Goal: Information Seeking & Learning: Learn about a topic

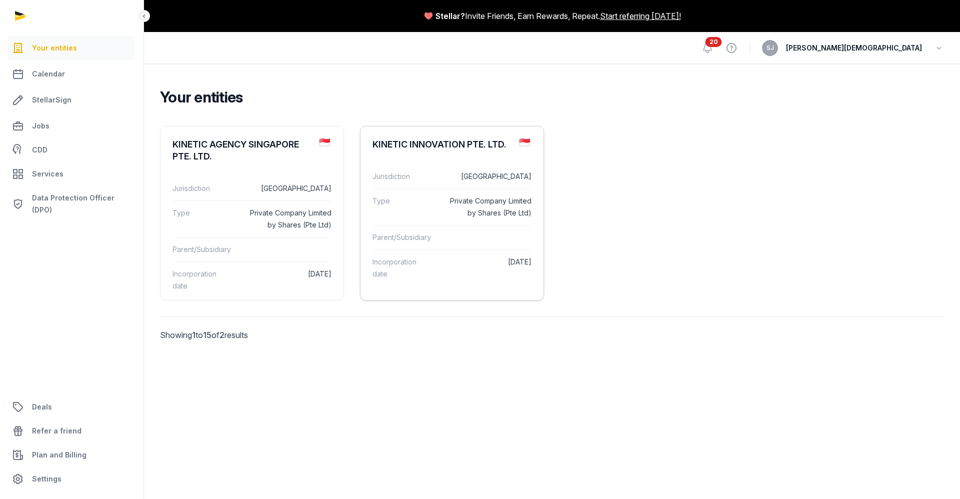
click at [454, 157] on dl "Jurisdiction Singapore Type Private Company Limited by Shares (Pte Ltd) Parent/…" at bounding box center [452, 226] width 183 height 138
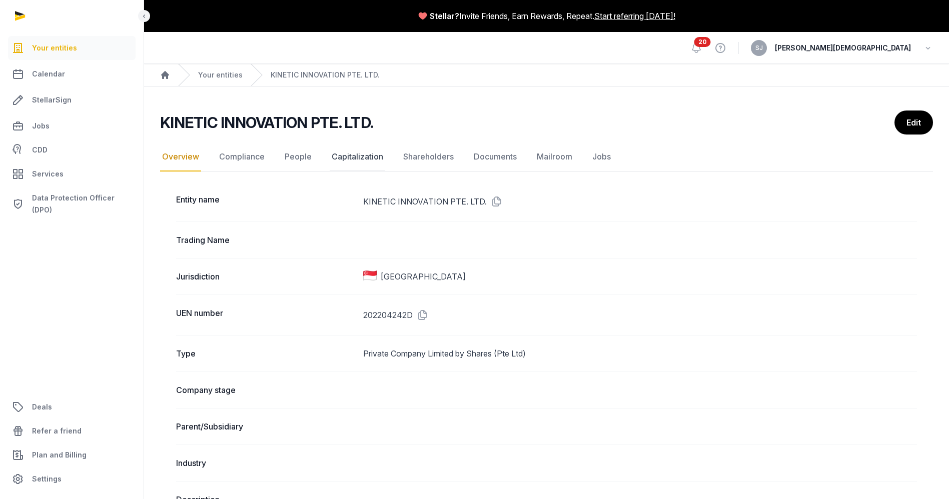
click at [355, 160] on link "Capitalization" at bounding box center [358, 157] width 56 height 29
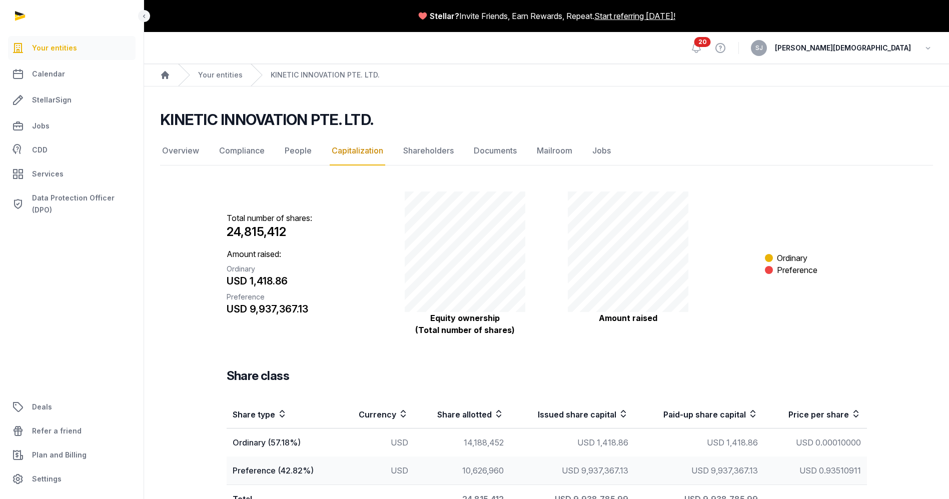
scroll to position [61, 0]
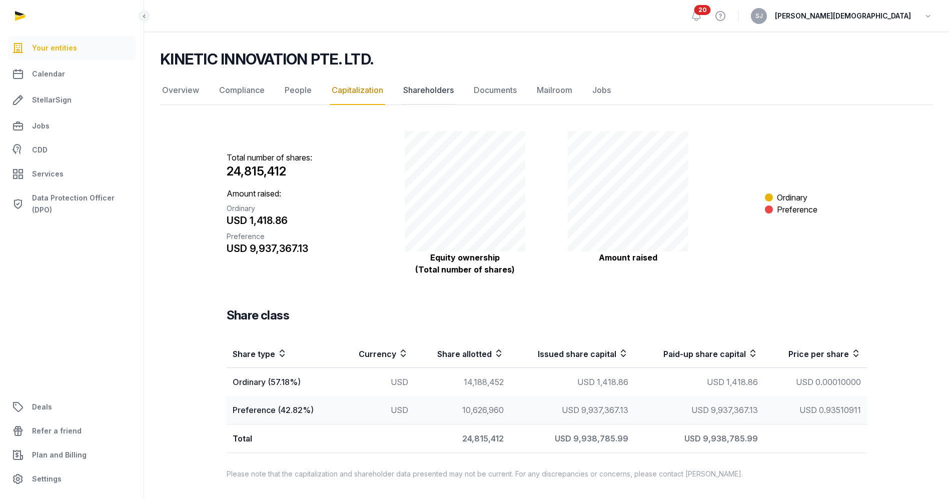
click at [424, 83] on link "Shareholders" at bounding box center [428, 90] width 55 height 29
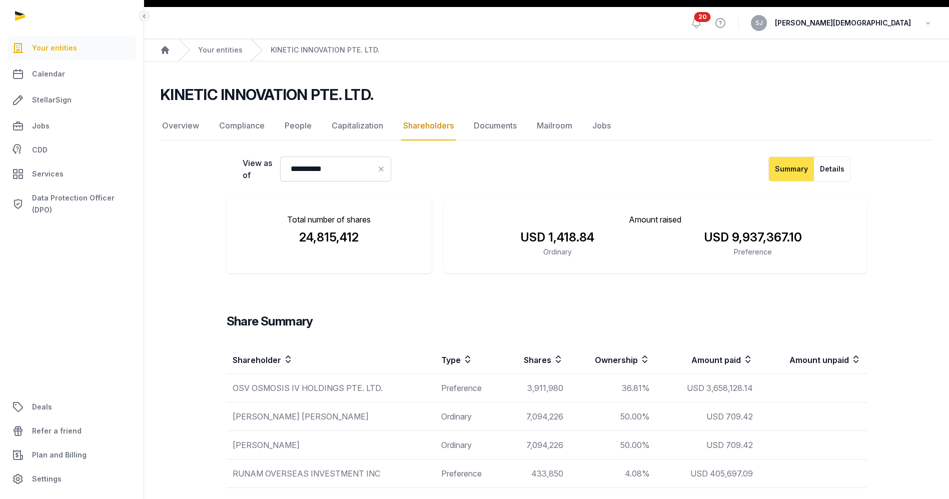
scroll to position [24, 0]
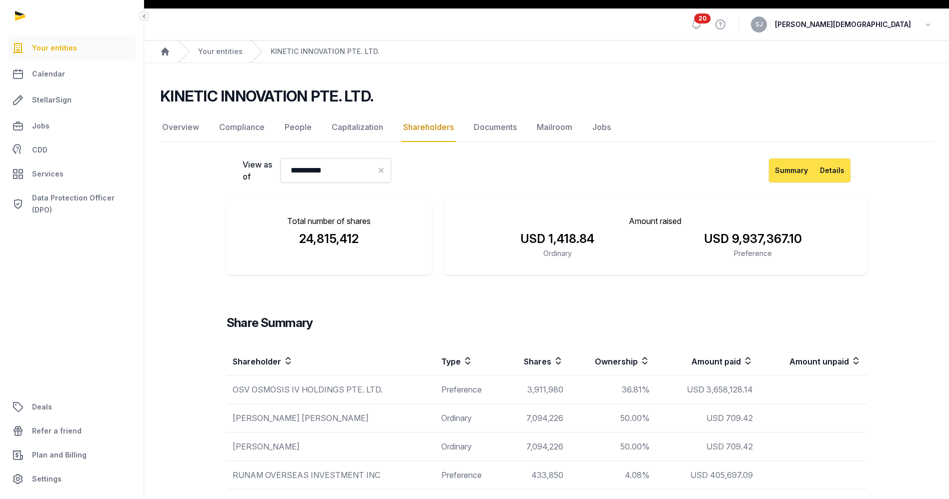
click at [834, 175] on button "Details" at bounding box center [832, 170] width 37 height 25
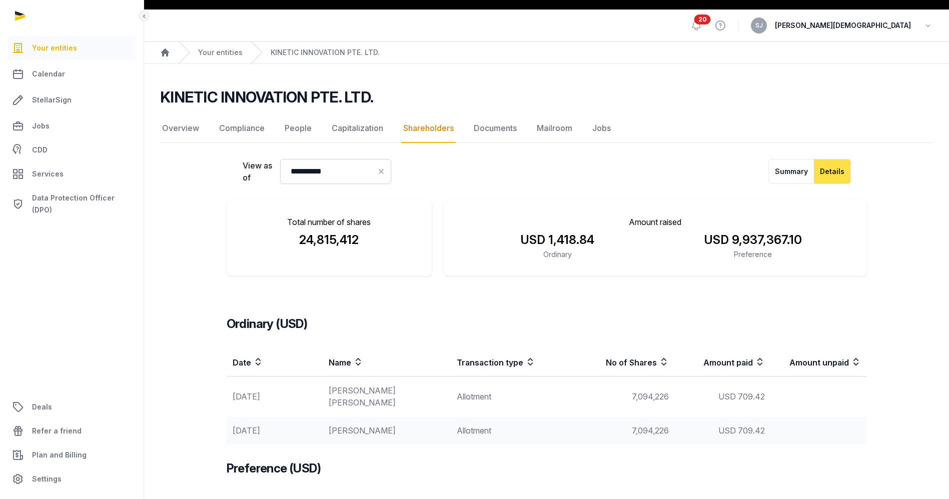
scroll to position [0, 0]
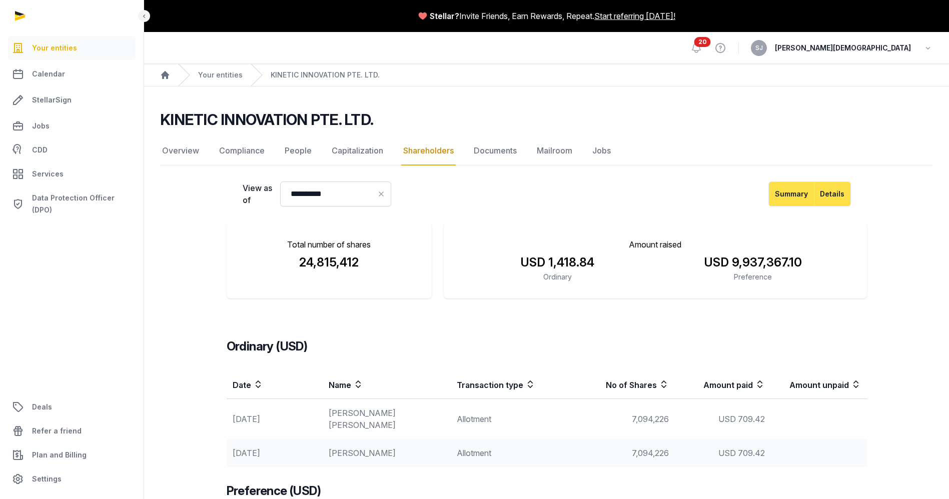
click at [794, 198] on button "Summary" at bounding box center [791, 194] width 46 height 25
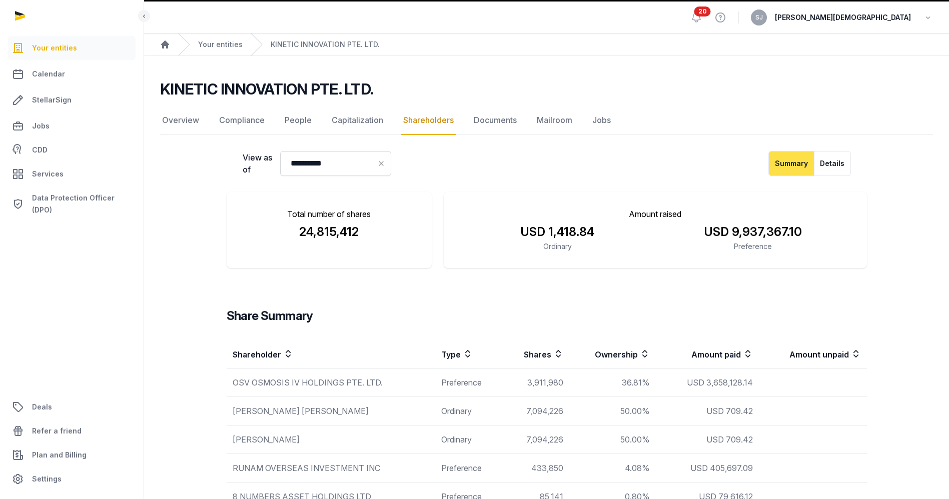
scroll to position [29, 0]
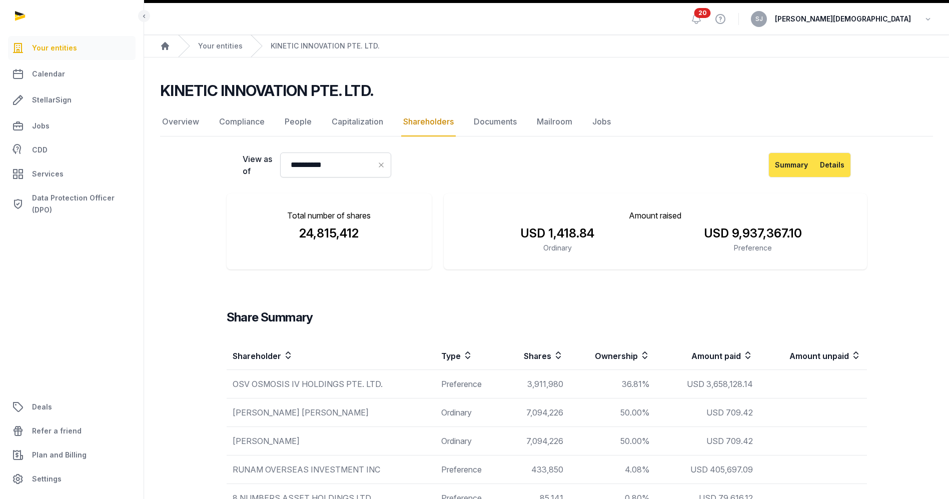
click at [821, 165] on button "Details" at bounding box center [832, 165] width 37 height 25
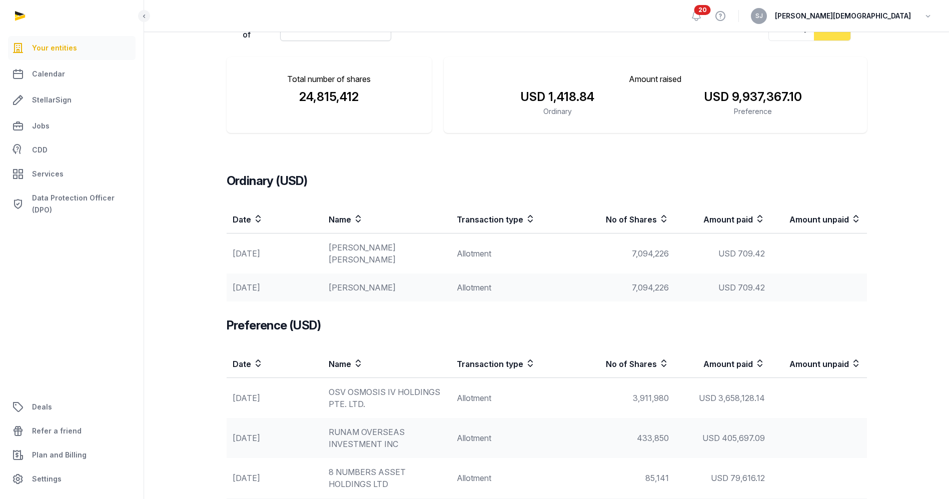
scroll to position [0, 0]
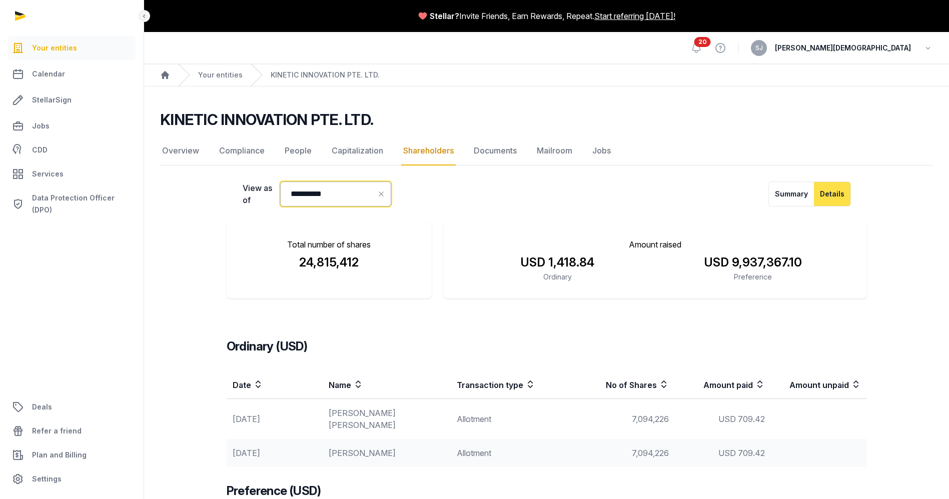
click at [354, 195] on input "**********" at bounding box center [335, 194] width 111 height 25
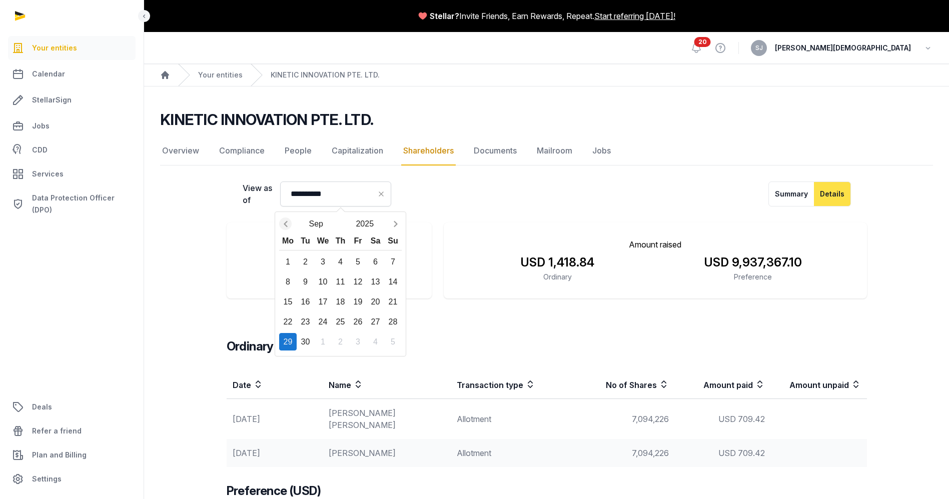
click at [289, 226] on icon "Previous month" at bounding box center [286, 224] width 10 height 10
click at [315, 223] on button "May" at bounding box center [316, 224] width 49 height 18
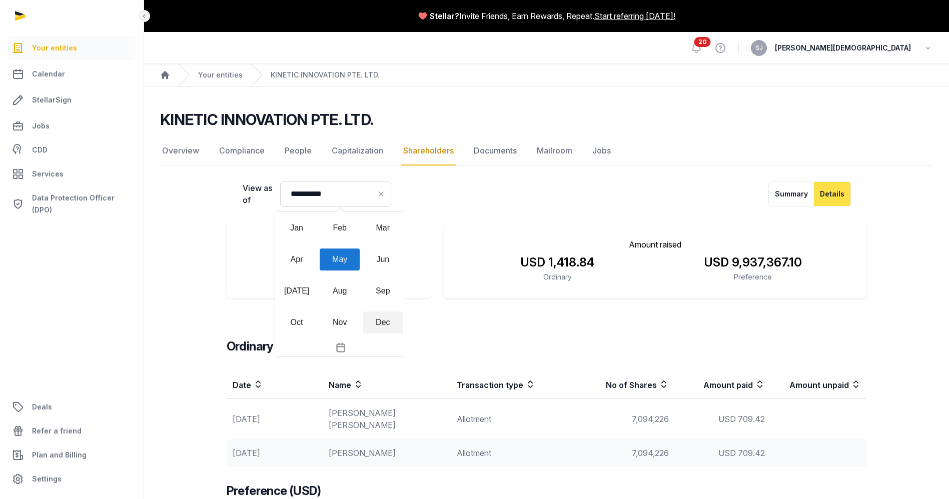
click at [392, 324] on div "Dec" at bounding box center [383, 323] width 40 height 22
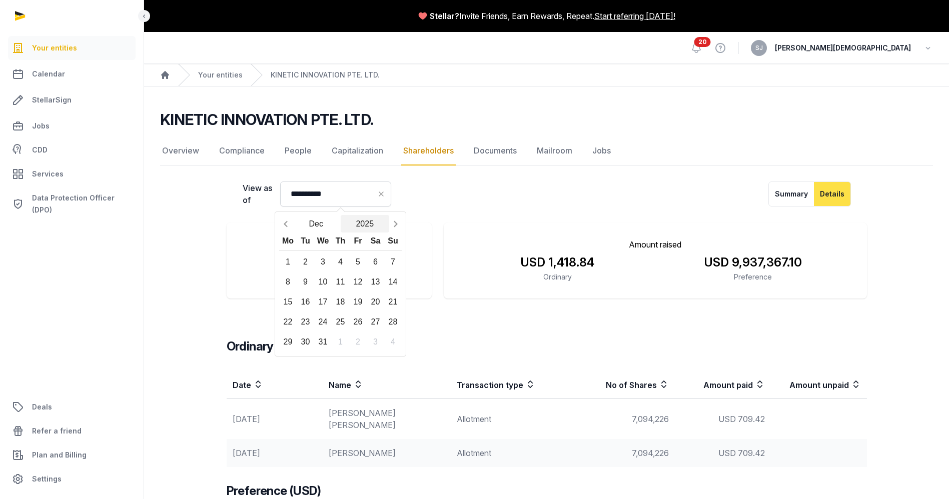
click at [370, 224] on button "2025" at bounding box center [365, 224] width 49 height 18
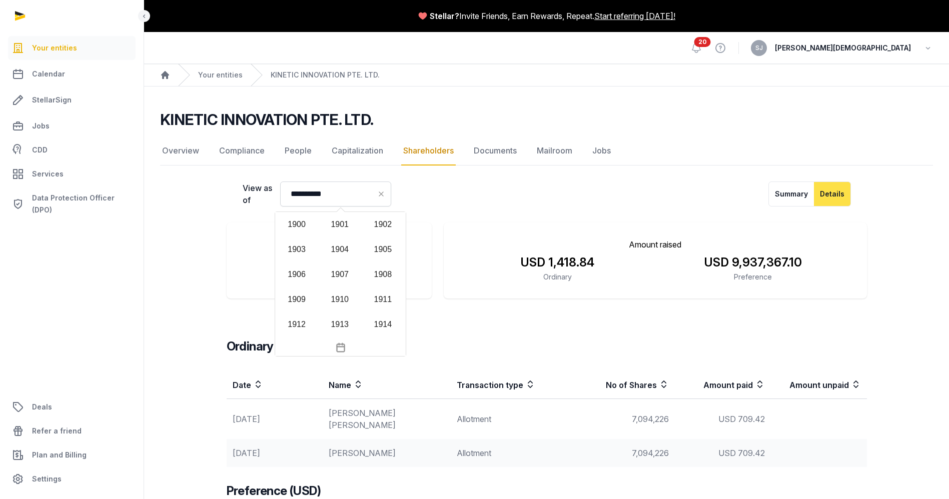
scroll to position [970, 0]
click at [391, 255] on div "2022" at bounding box center [383, 255] width 40 height 22
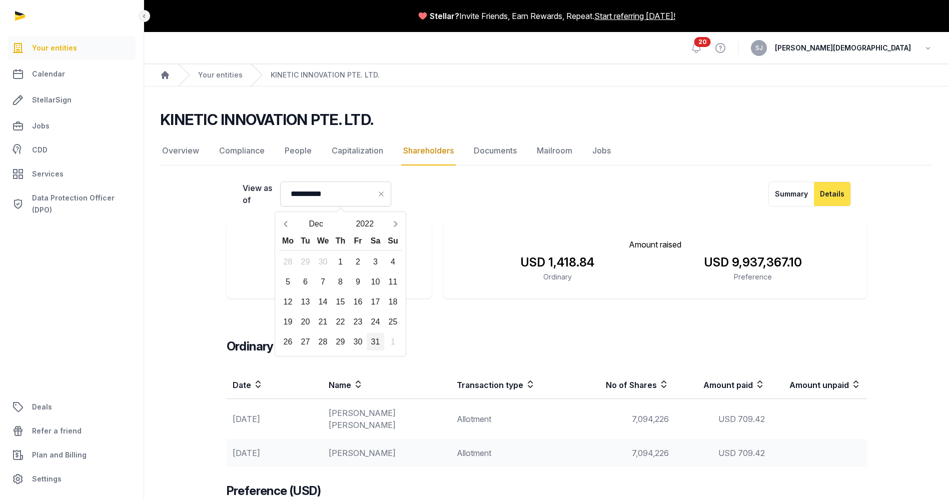
click at [376, 339] on div "31" at bounding box center [376, 342] width 18 height 18
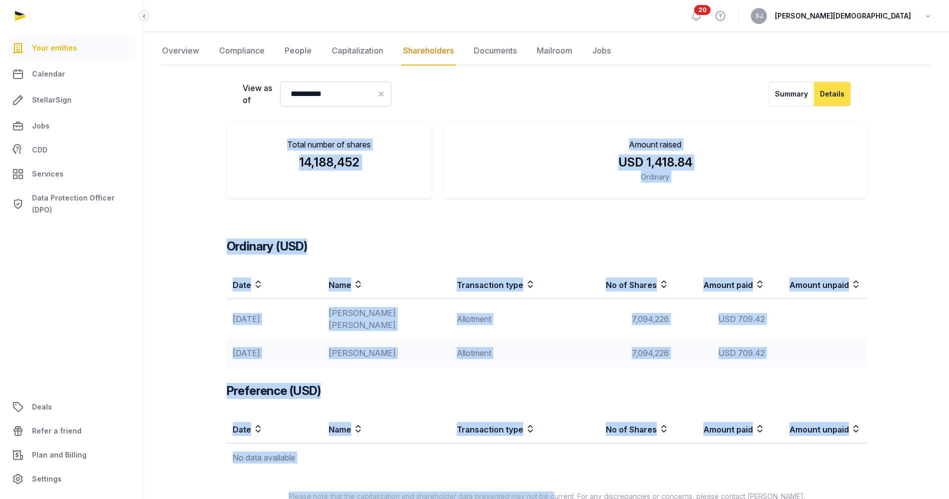
scroll to position [111, 0]
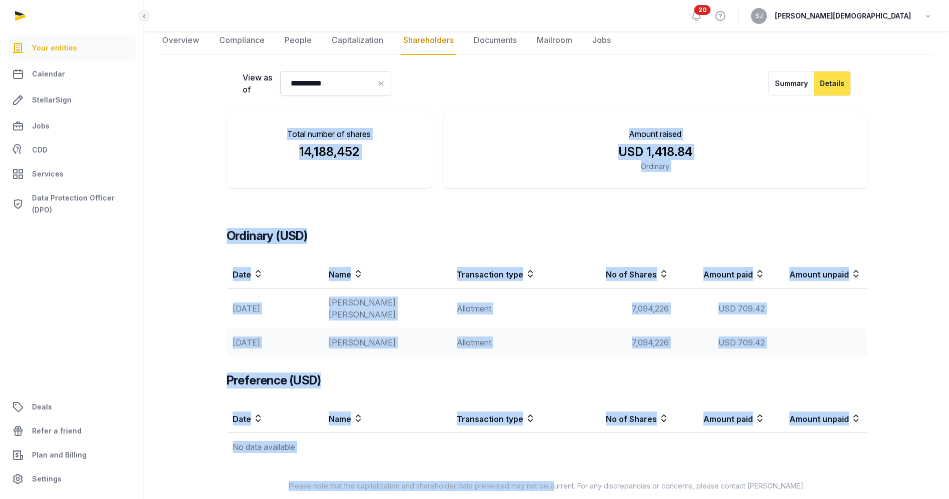
drag, startPoint x: 189, startPoint y: 187, endPoint x: 657, endPoint y: 439, distance: 531.3
click at [657, 439] on div "**********" at bounding box center [546, 281] width 773 height 420
copy div "Total number of shares 14,188,452 Amount raised USD 1,418.84 Ordinary Ordinary …"
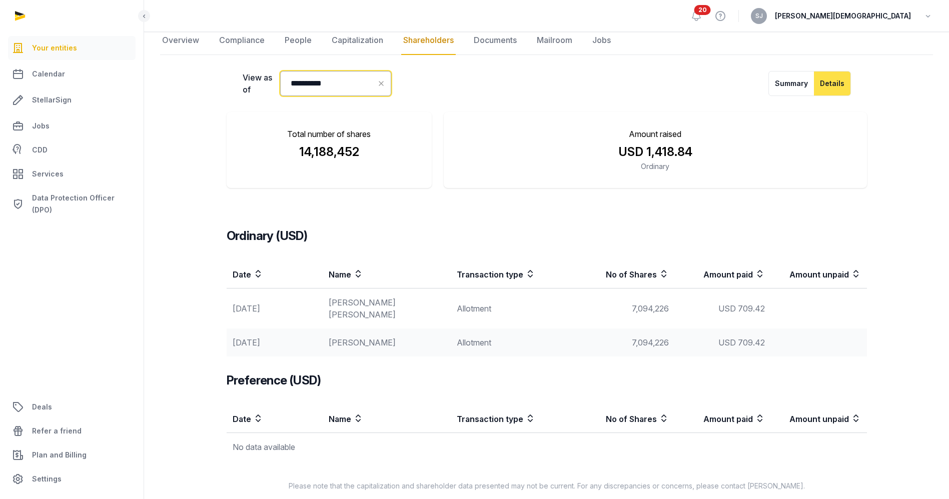
click at [346, 82] on input "**********" at bounding box center [335, 83] width 111 height 25
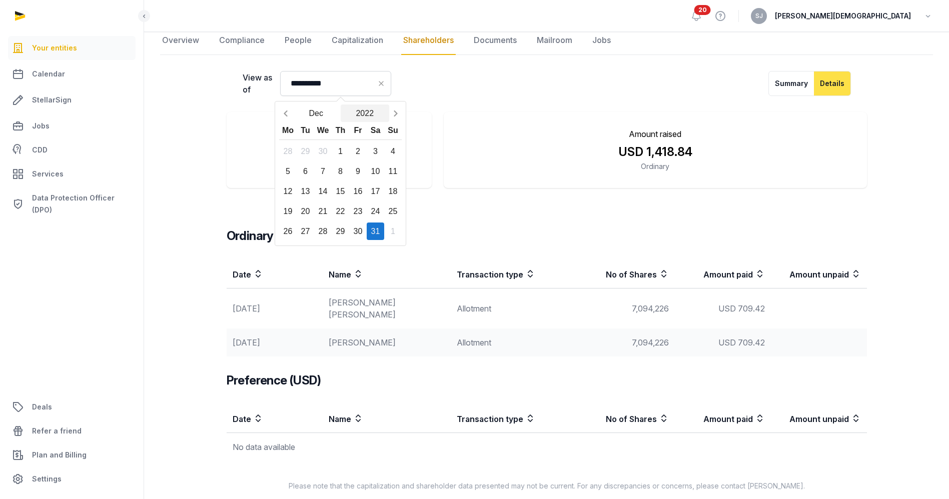
click at [370, 114] on button "2022" at bounding box center [365, 114] width 49 height 18
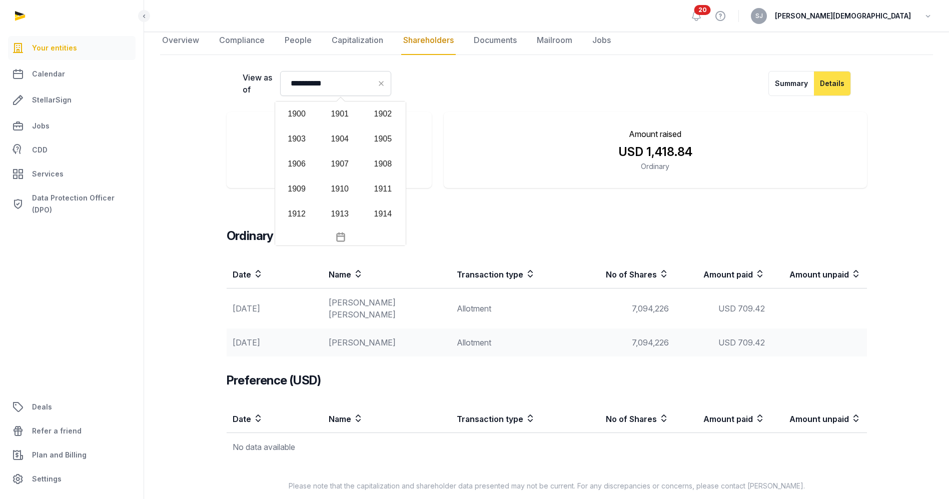
scroll to position [945, 0]
click at [301, 197] on div "2023" at bounding box center [297, 195] width 40 height 22
click at [394, 233] on div "31" at bounding box center [393, 232] width 18 height 18
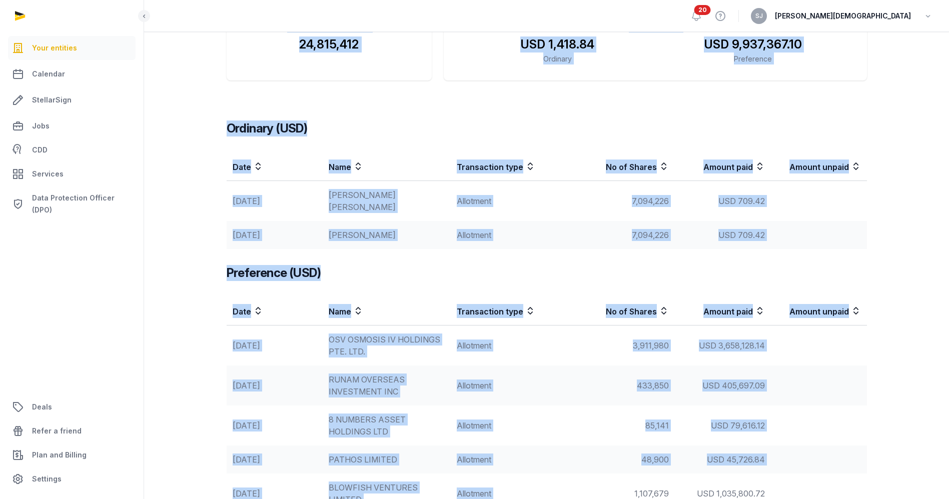
scroll to position [355, 0]
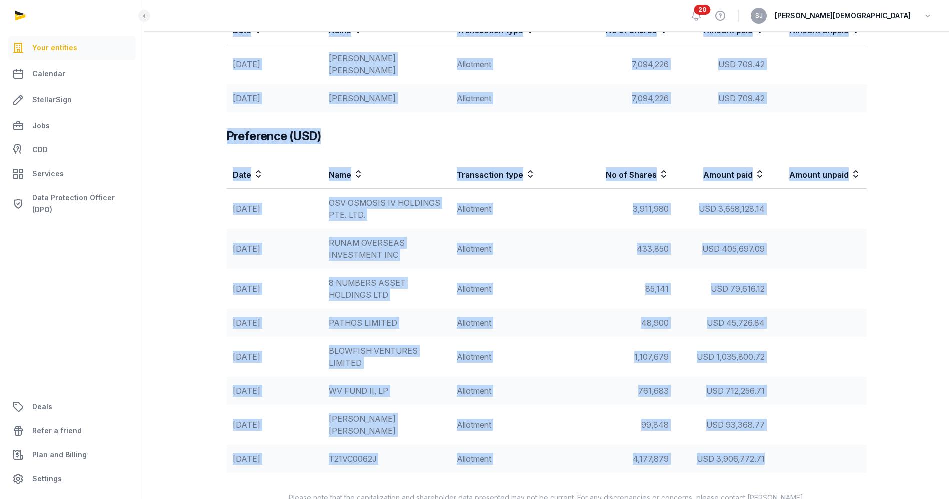
drag, startPoint x: 169, startPoint y: 245, endPoint x: 794, endPoint y: 442, distance: 655.2
click at [794, 442] on div "**********" at bounding box center [546, 165] width 773 height 676
copy div "Total number of shares 24,815,412 Amount raised USD 1,418.84 Ordinary USD 9,937…"
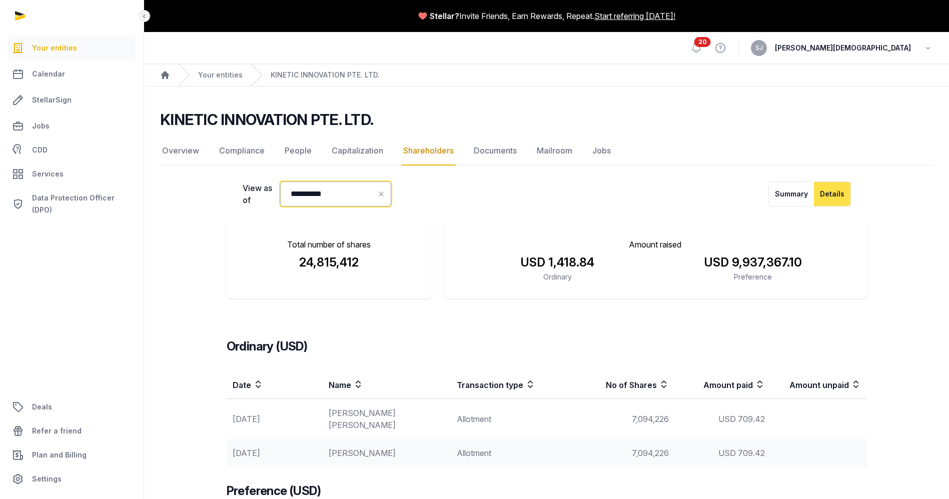
click at [370, 198] on input "**********" at bounding box center [335, 194] width 111 height 25
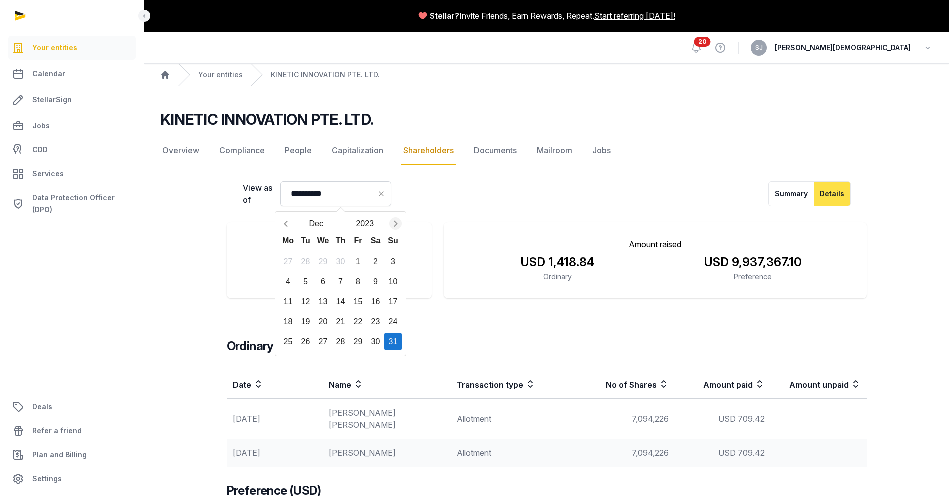
click at [393, 226] on icon "Next month" at bounding box center [396, 224] width 10 height 10
click at [319, 230] on button "Jan" at bounding box center [316, 224] width 49 height 18
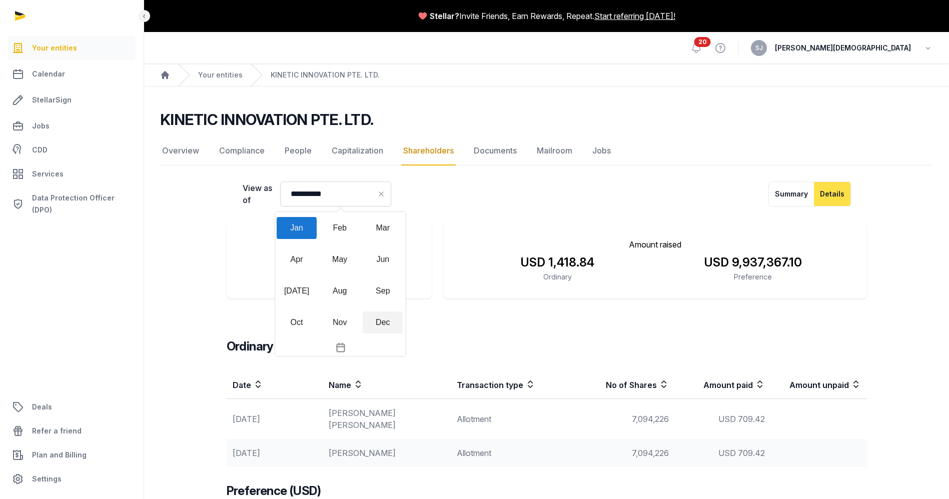
click at [386, 324] on div "Dec" at bounding box center [383, 323] width 40 height 22
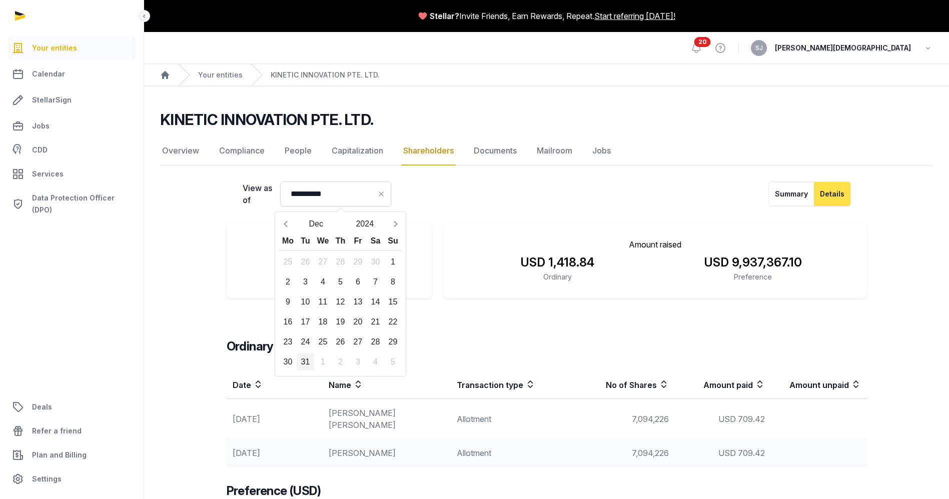
click at [310, 361] on div "31" at bounding box center [306, 362] width 18 height 18
type input "**********"
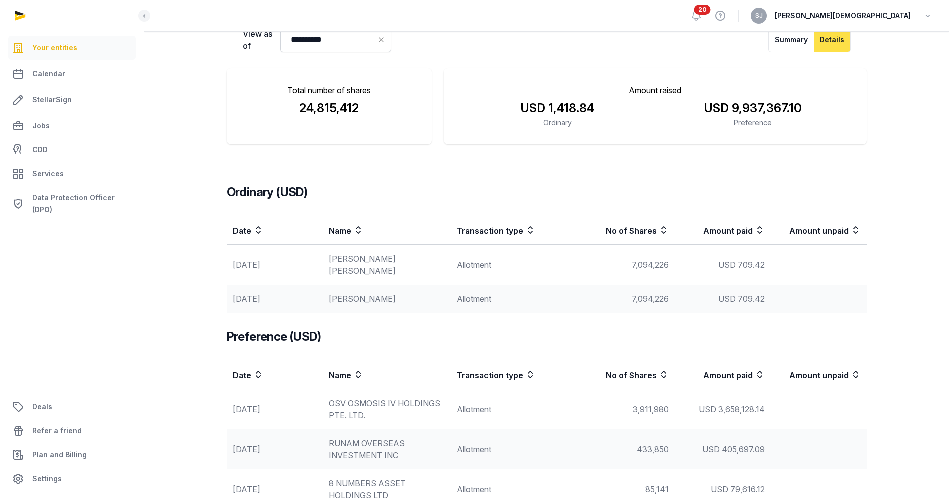
scroll to position [155, 0]
click at [271, 285] on td "[DATE]" at bounding box center [275, 299] width 96 height 28
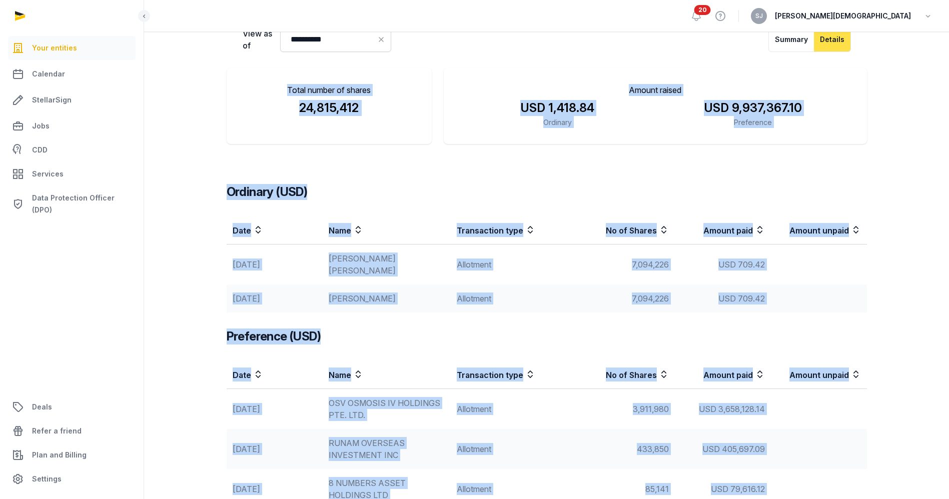
scroll to position [355, 0]
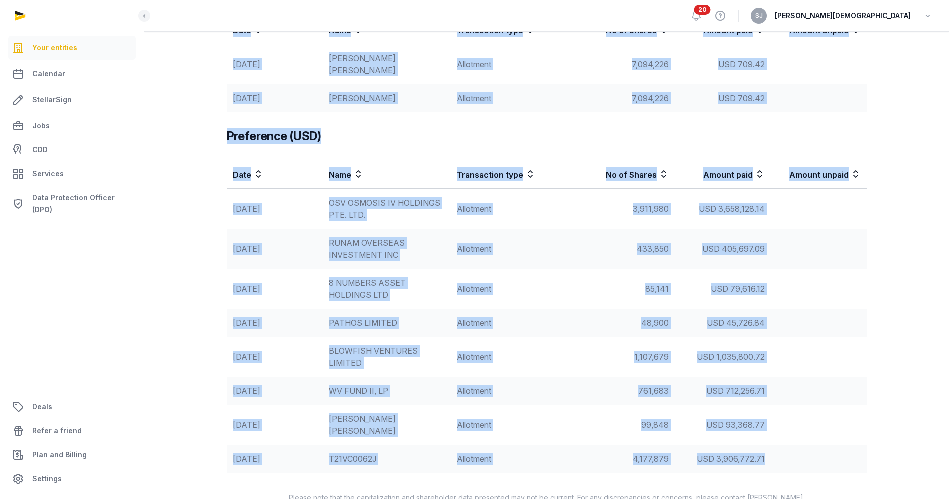
drag, startPoint x: 178, startPoint y: 79, endPoint x: 778, endPoint y: 432, distance: 696.0
click at [778, 432] on div "**********" at bounding box center [546, 165] width 773 height 676
copy div "Total number of shares 24,815,412 Amount raised USD 1,418.84 Ordinary USD 9,937…"
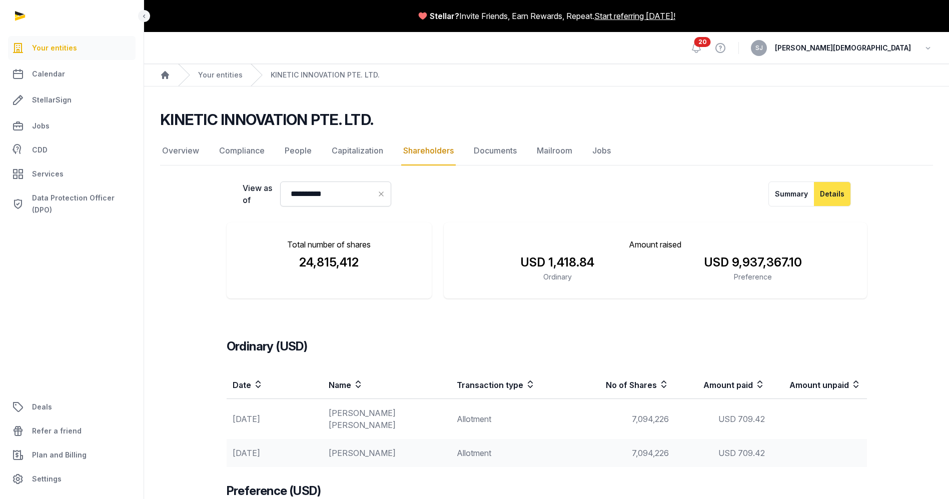
click at [420, 107] on main "**********" at bounding box center [546, 482] width 805 height 791
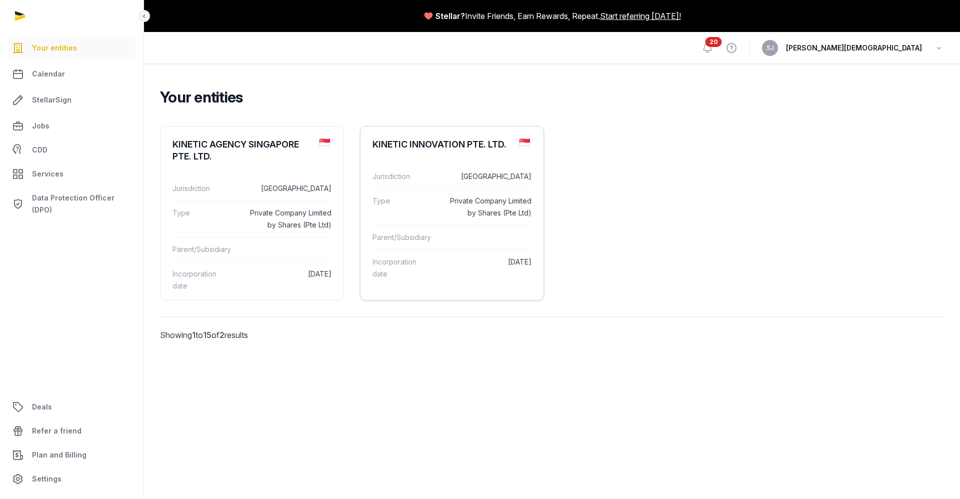
click at [499, 139] on div "KINETIC INNOVATION PTE. LTD." at bounding box center [440, 145] width 134 height 12
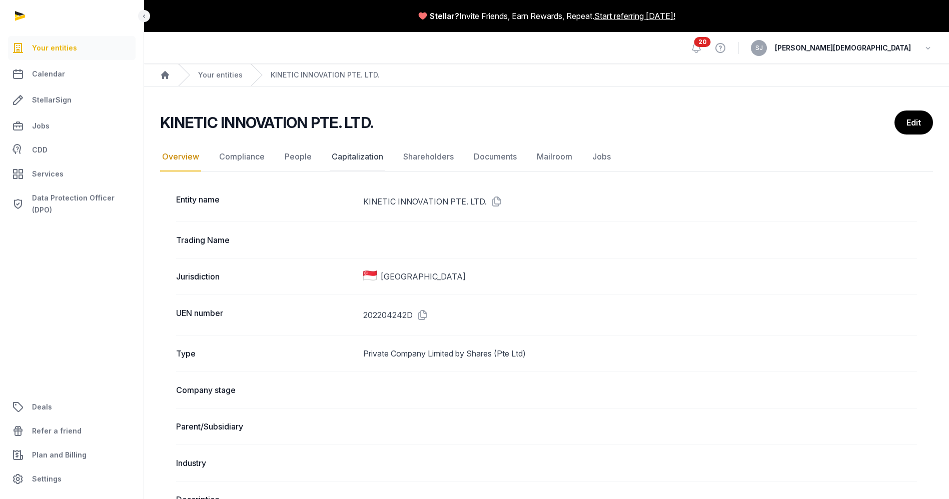
click at [344, 157] on link "Capitalization" at bounding box center [358, 157] width 56 height 29
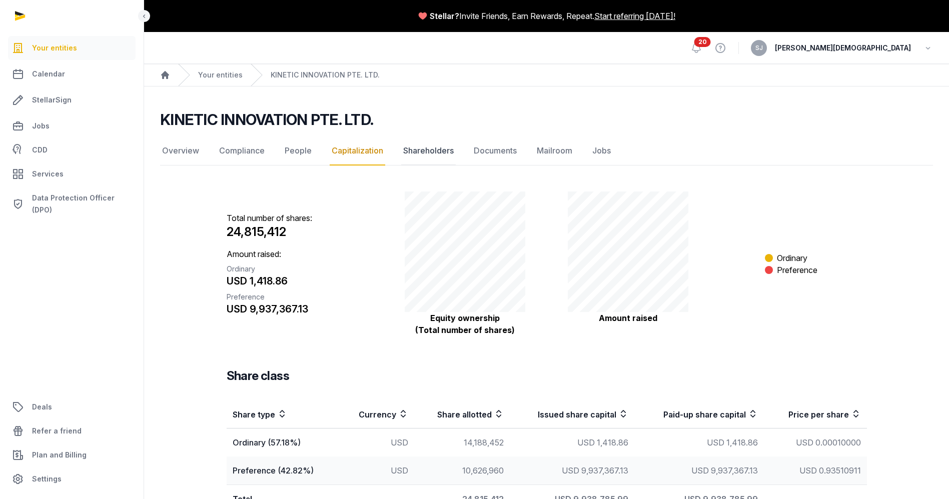
click at [421, 159] on link "Shareholders" at bounding box center [428, 151] width 55 height 29
